Goal: Task Accomplishment & Management: Manage account settings

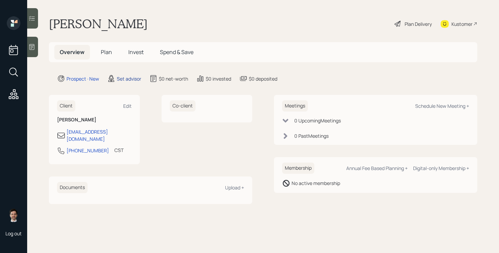
click at [125, 80] on div "Set advisor" at bounding box center [129, 78] width 24 height 7
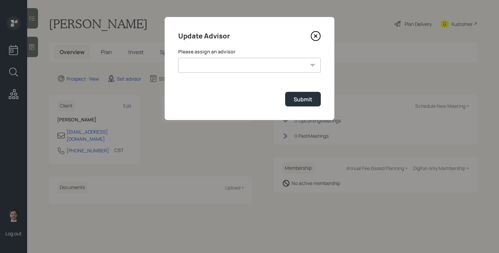
click at [230, 70] on select "[PERSON_NAME] [PERSON_NAME] [PERSON_NAME] End [PERSON_NAME] [PERSON_NAME] [PERS…" at bounding box center [249, 65] width 143 height 15
select select "ef6b64e1-8f62-4a74-b865-a7df4b35b836"
click at [178, 58] on select "[PERSON_NAME] [PERSON_NAME] [PERSON_NAME] End [PERSON_NAME] [PERSON_NAME] [PERS…" at bounding box center [249, 65] width 143 height 15
click at [311, 99] on div "Submit" at bounding box center [303, 98] width 19 height 7
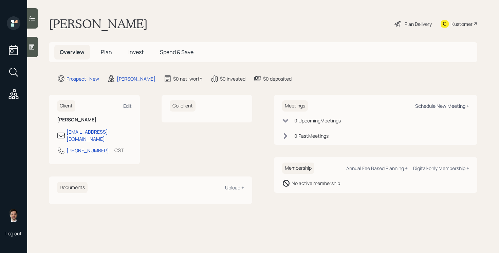
click at [432, 105] on div "Schedule New Meeting +" at bounding box center [443, 106] width 54 height 6
select select "ef6b64e1-8f62-4a74-b865-a7df4b35b836"
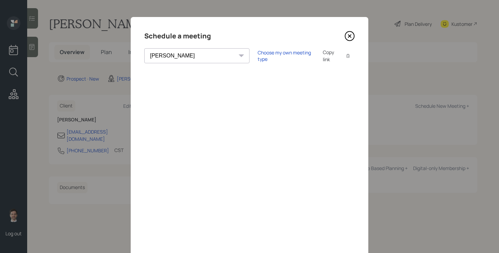
scroll to position [1, 0]
click at [350, 36] on icon at bounding box center [350, 35] width 10 height 10
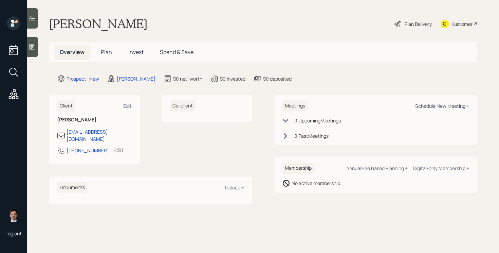
click at [440, 108] on div "Schedule New Meeting +" at bounding box center [443, 106] width 54 height 6
select select "ef6b64e1-8f62-4a74-b865-a7df4b35b836"
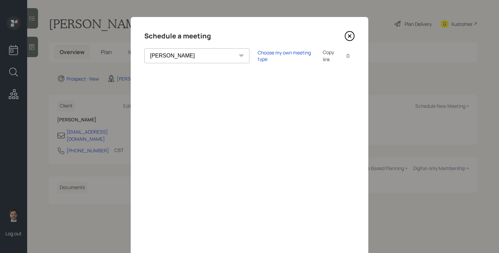
click at [346, 38] on icon at bounding box center [350, 36] width 10 height 10
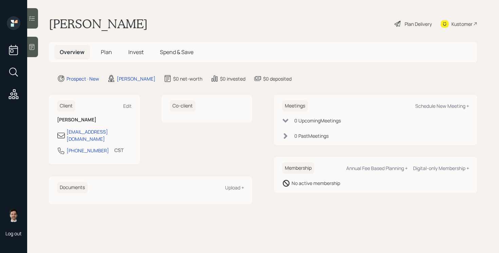
click at [33, 52] on div at bounding box center [32, 47] width 11 height 20
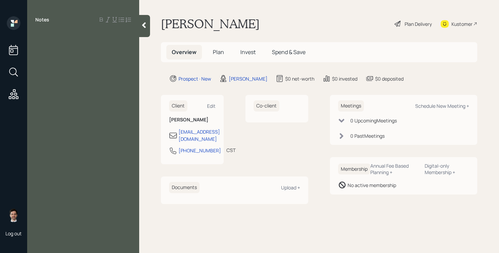
click at [41, 34] on div at bounding box center [83, 34] width 96 height 7
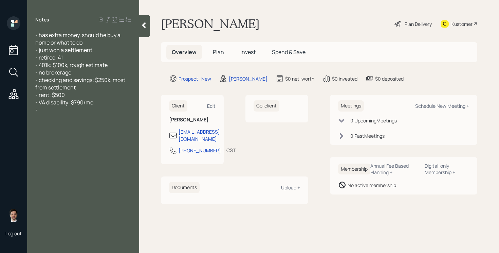
click at [144, 23] on icon at bounding box center [144, 25] width 4 height 6
